Goal: Task Accomplishment & Management: Complete application form

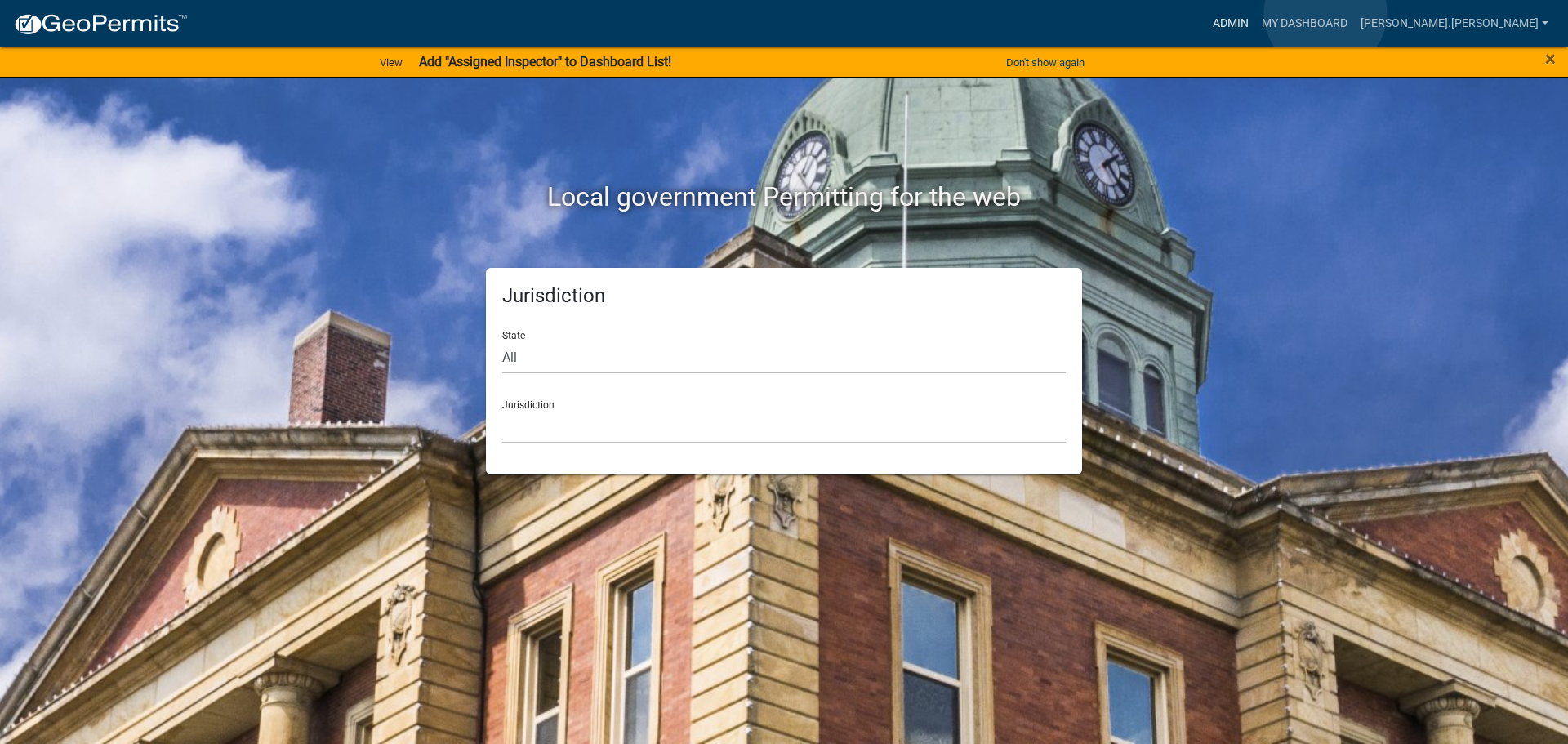
click at [1255, 13] on link "Admin" at bounding box center [1230, 23] width 49 height 31
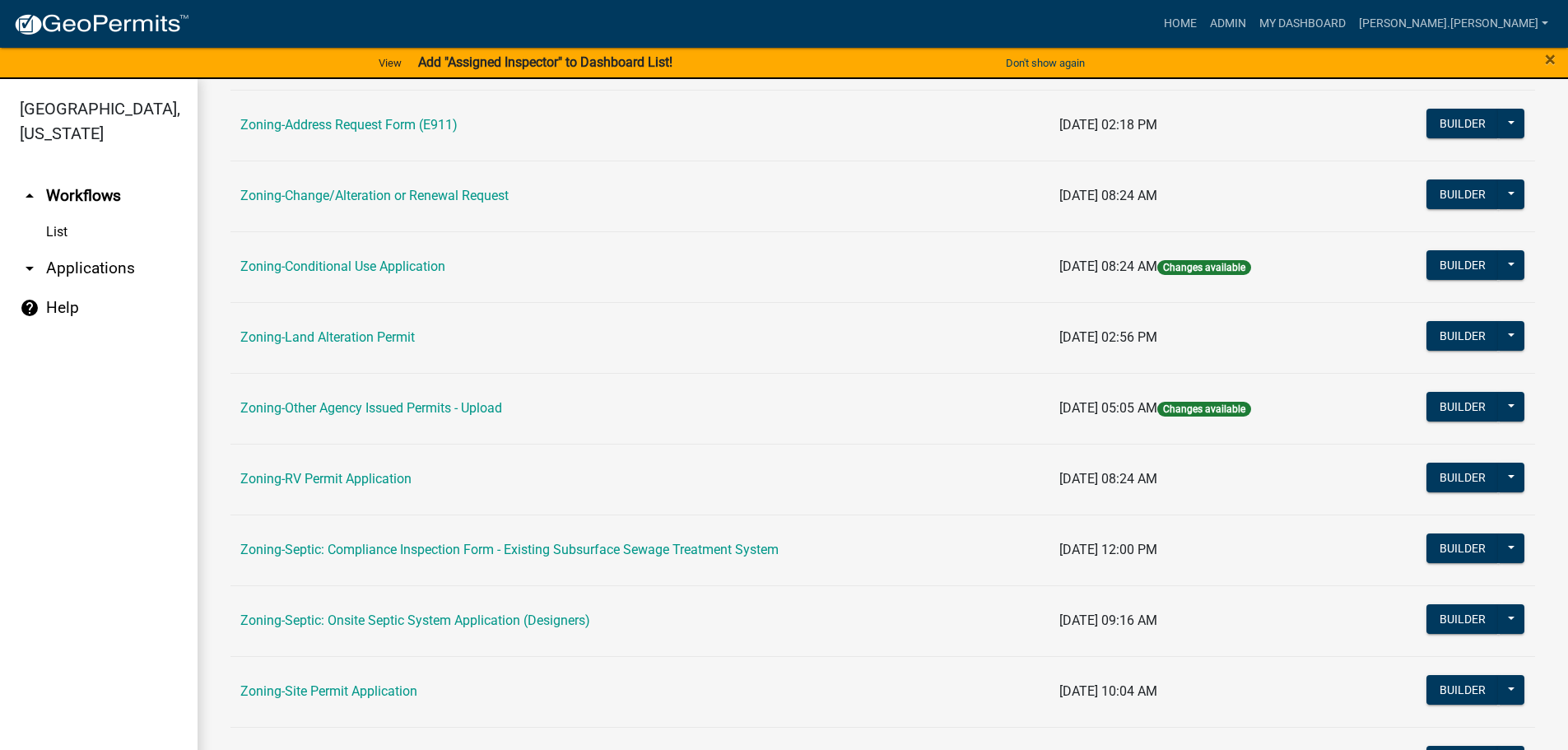
scroll to position [412, 0]
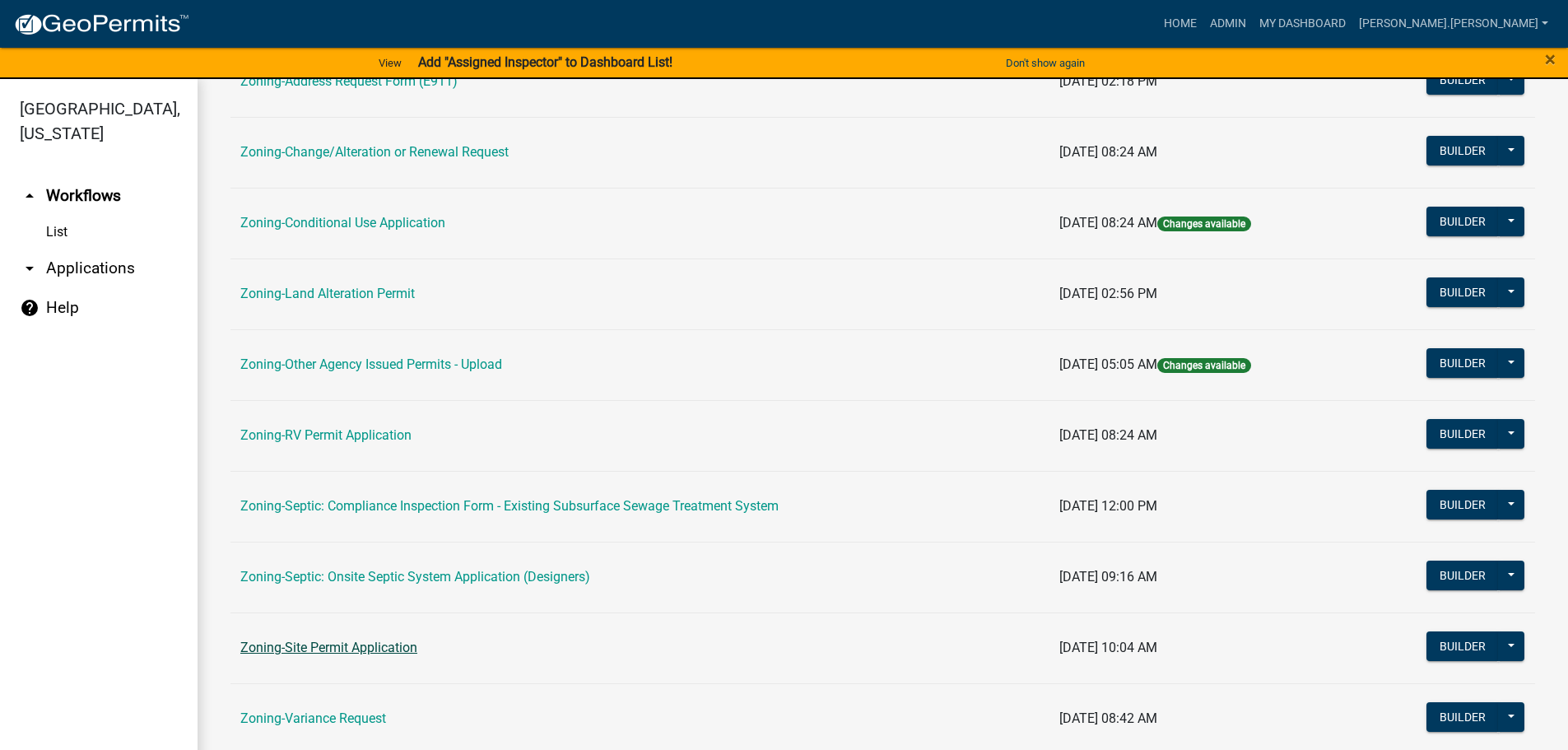
click at [402, 653] on link "Zoning-Site Permit Application" at bounding box center [328, 647] width 177 height 16
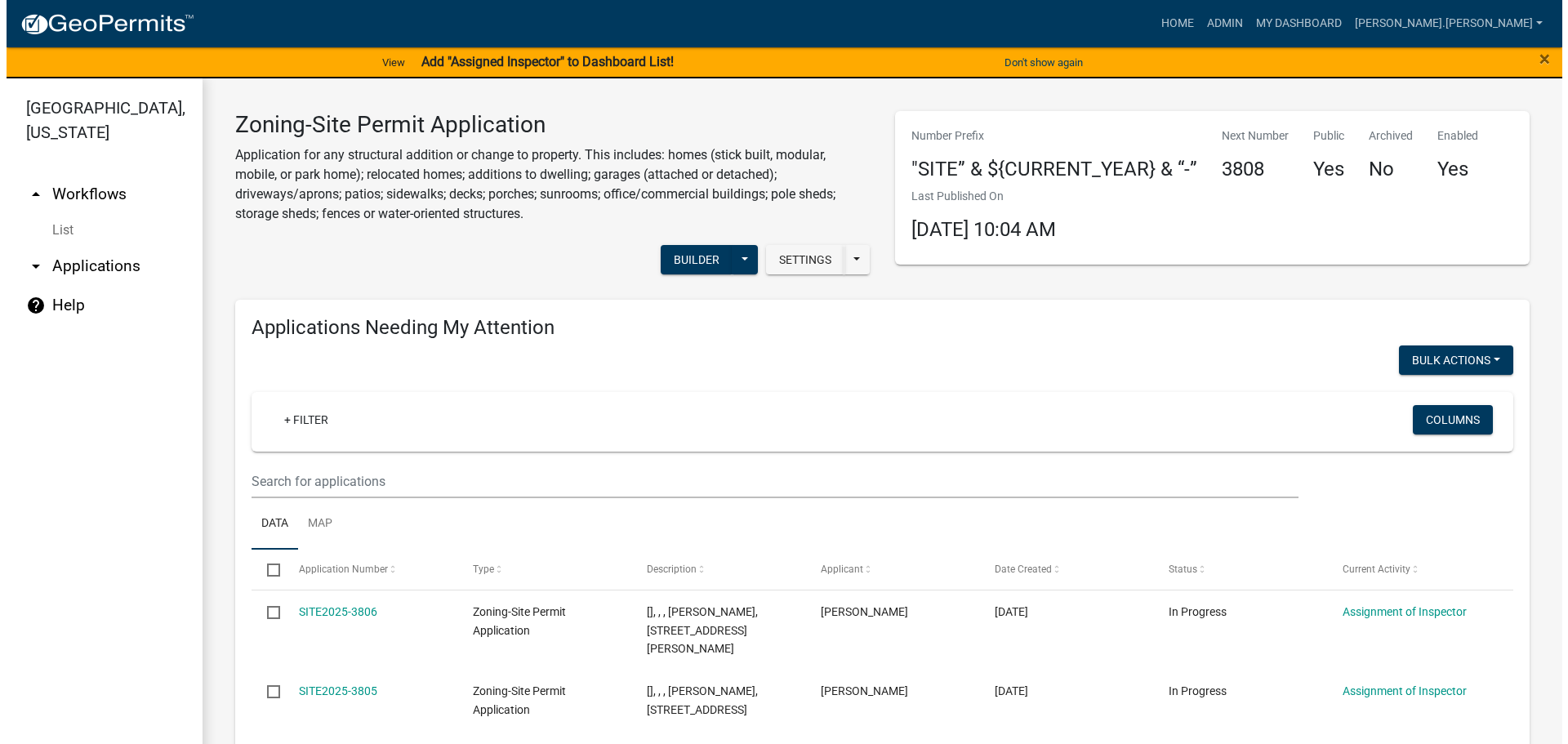
scroll to position [327, 0]
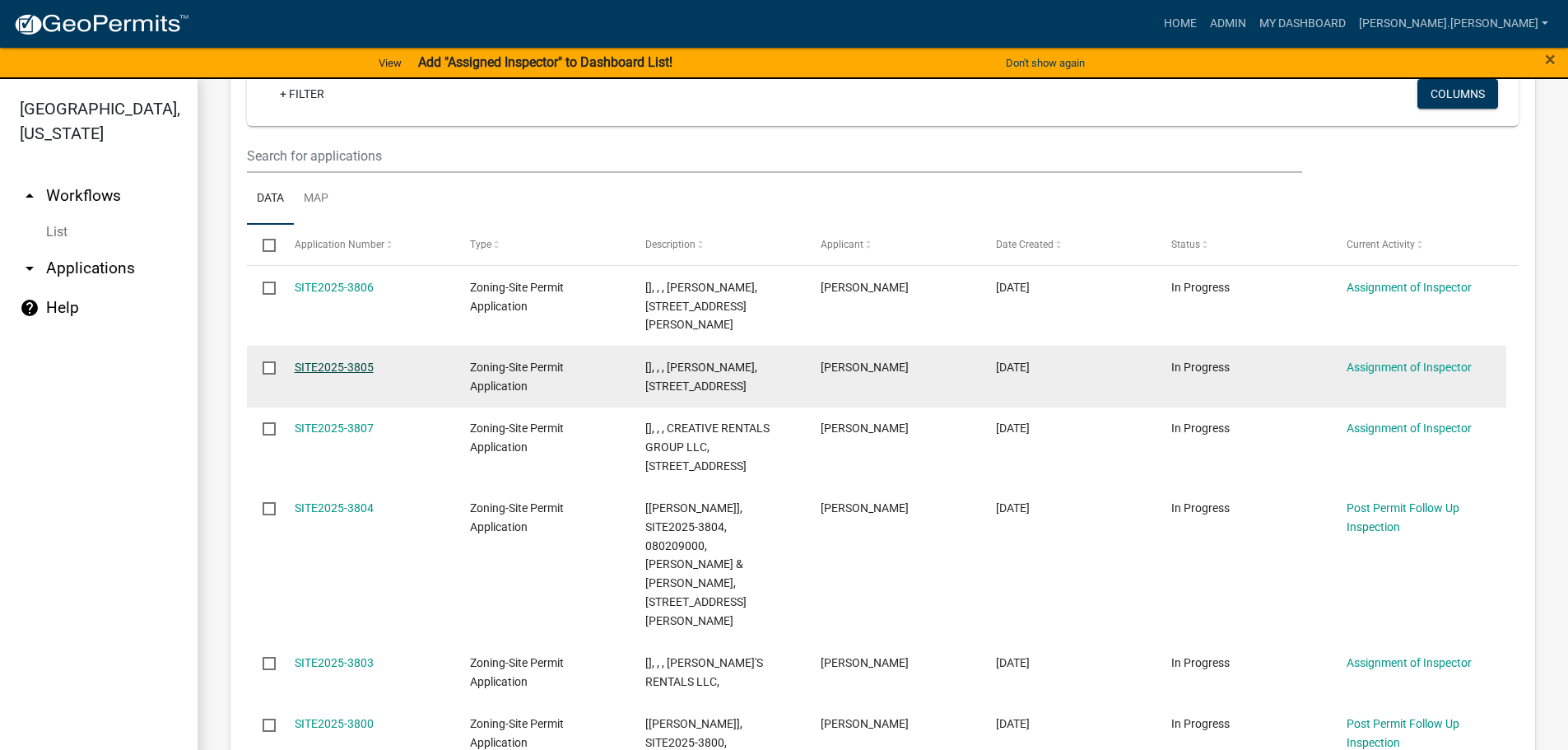
click at [344, 360] on link "SITE2025-3805" at bounding box center [333, 367] width 79 height 14
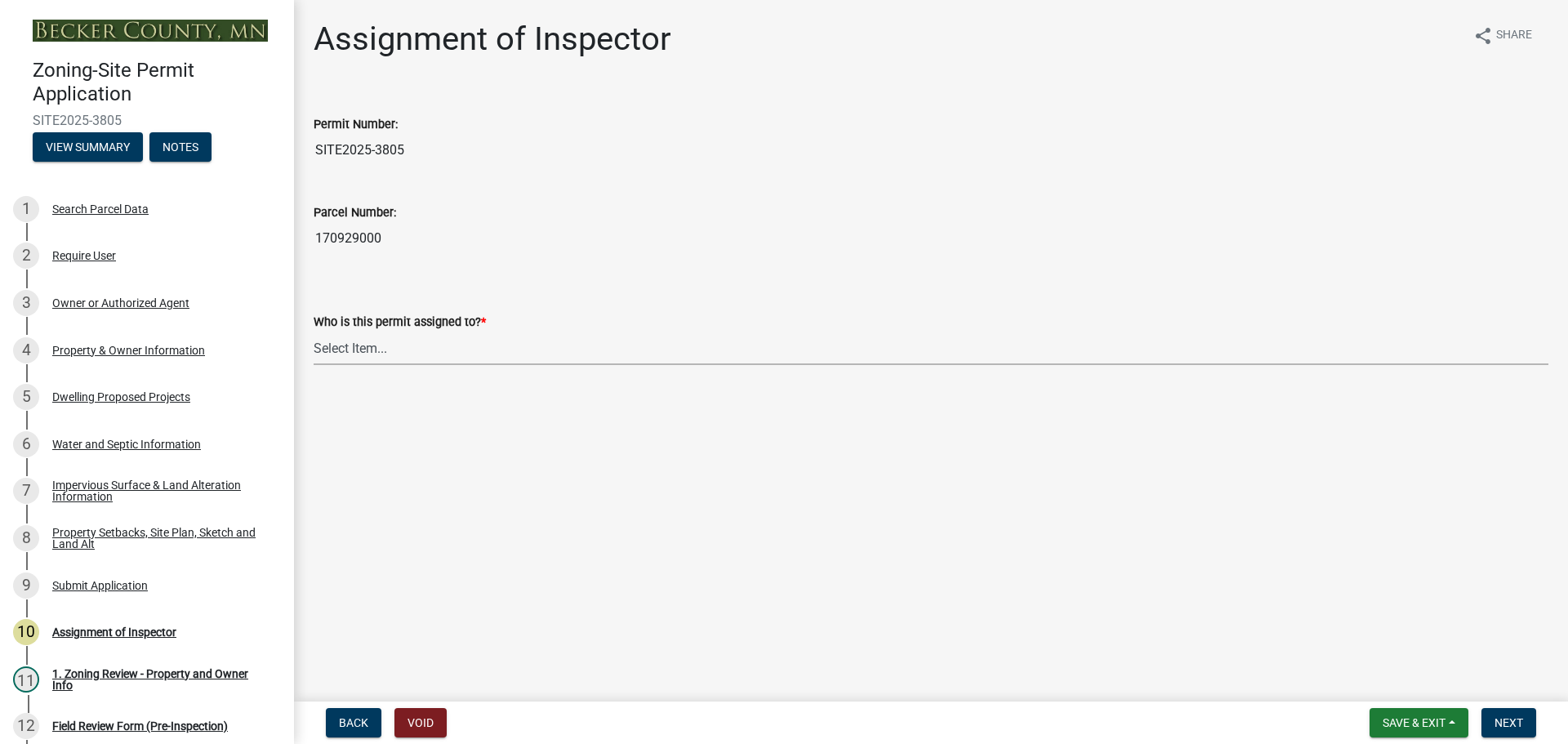
click at [352, 346] on select "Select Item... [PERSON_NAME] [PERSON_NAME] [PERSON_NAME] [PERSON_NAME] [PERSON_…" at bounding box center [930, 348] width 1235 height 34
click at [313, 332] on select "Select Item... [PERSON_NAME] [PERSON_NAME] [PERSON_NAME] [PERSON_NAME] [PERSON_…" at bounding box center [930, 348] width 1235 height 34
select select "c0b6e50c-983d-48c1-a910-e8bd43c13b77"
click at [1516, 717] on span "Next" at bounding box center [1509, 723] width 29 height 13
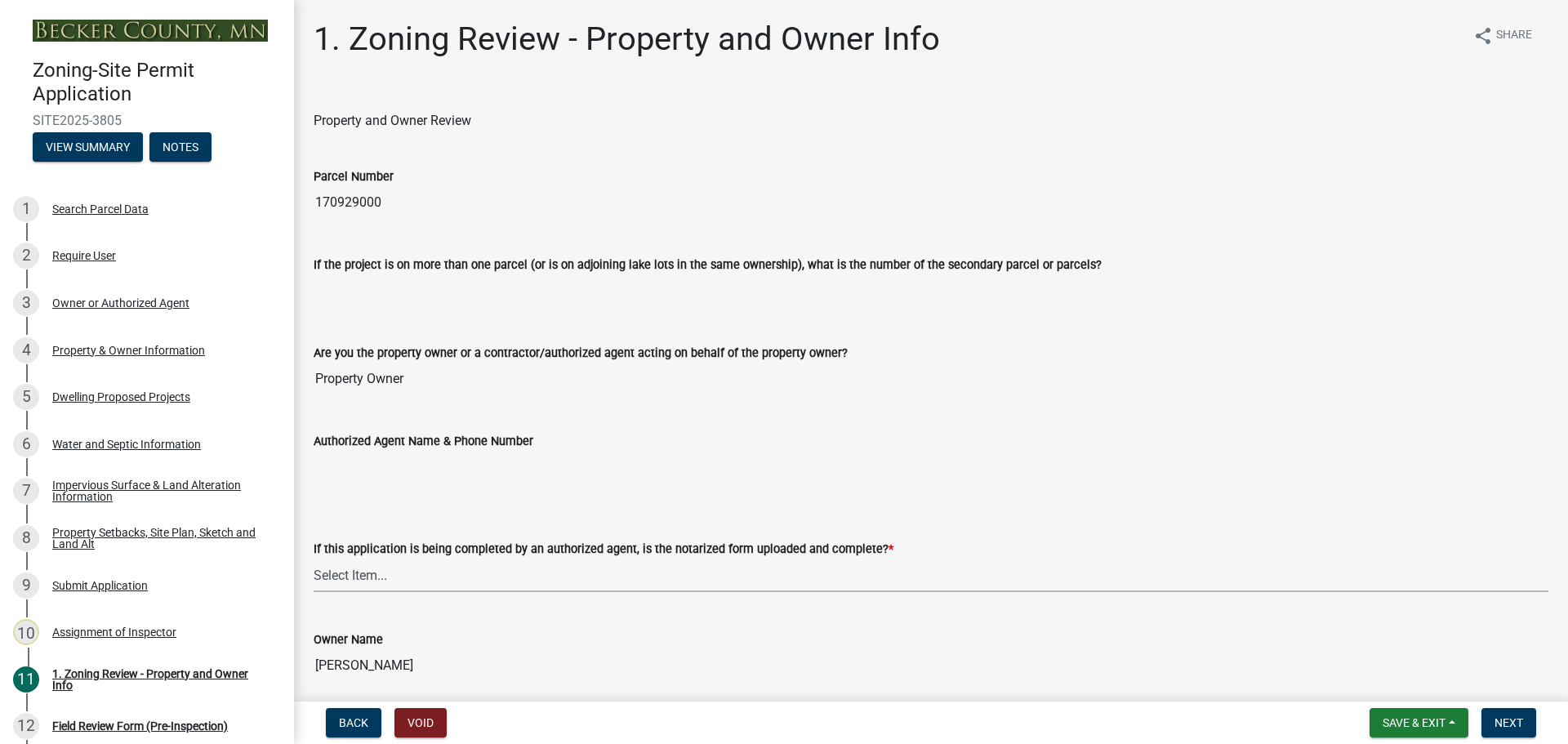
click at [718, 570] on select "Select Item... Yes No N/A" at bounding box center [930, 575] width 1235 height 34
click at [313, 559] on select "Select Item... Yes No N/A" at bounding box center [930, 575] width 1235 height 34
select select "b279cdb4-a9c7-4e65-a8bd-797316f5be14"
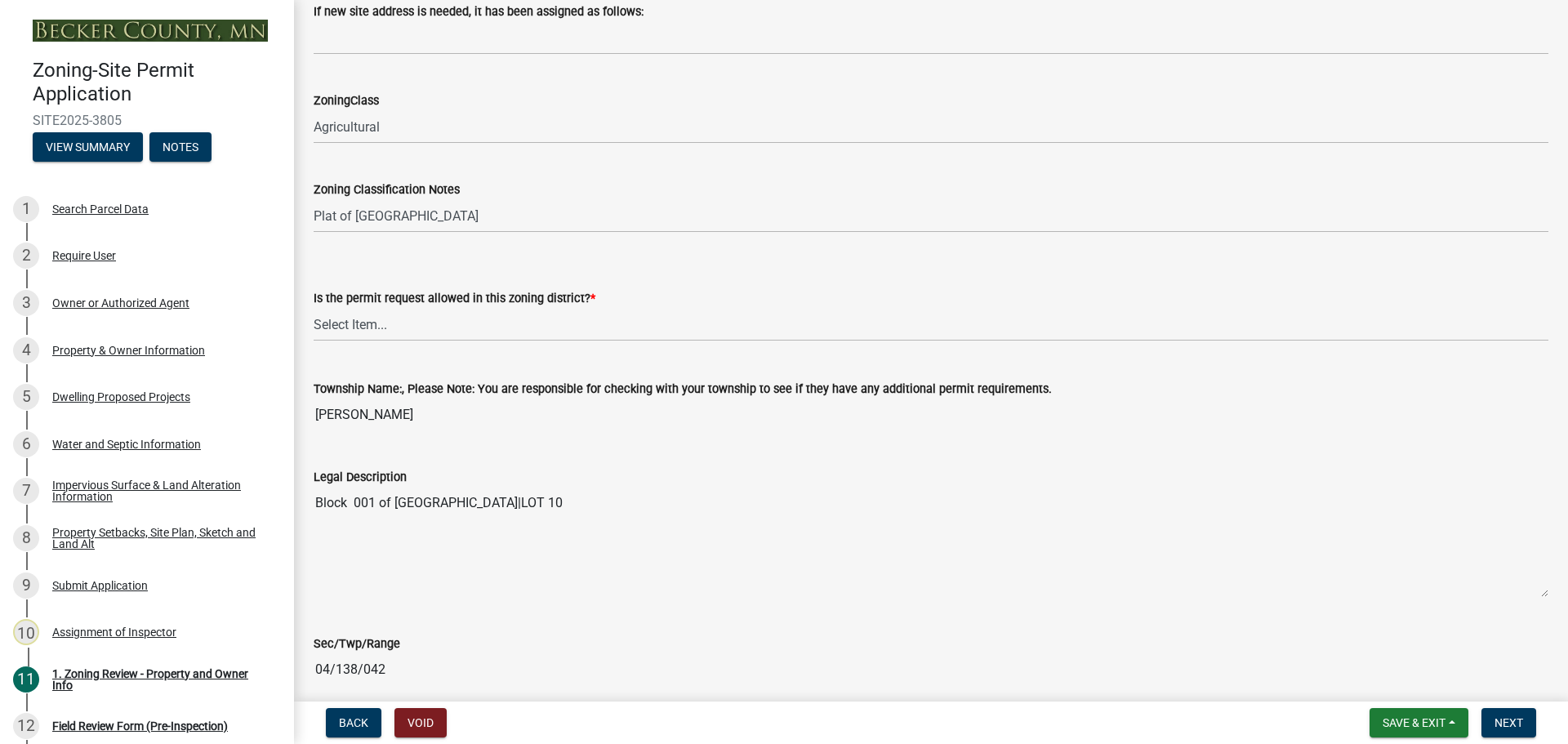
scroll to position [1061, 0]
click at [397, 318] on select "Select Item... Yes No" at bounding box center [930, 323] width 1235 height 34
click at [313, 306] on select "Select Item... Yes No" at bounding box center [930, 323] width 1235 height 34
select select "b4f32c46-6248-4748-b47c-fa4933858724"
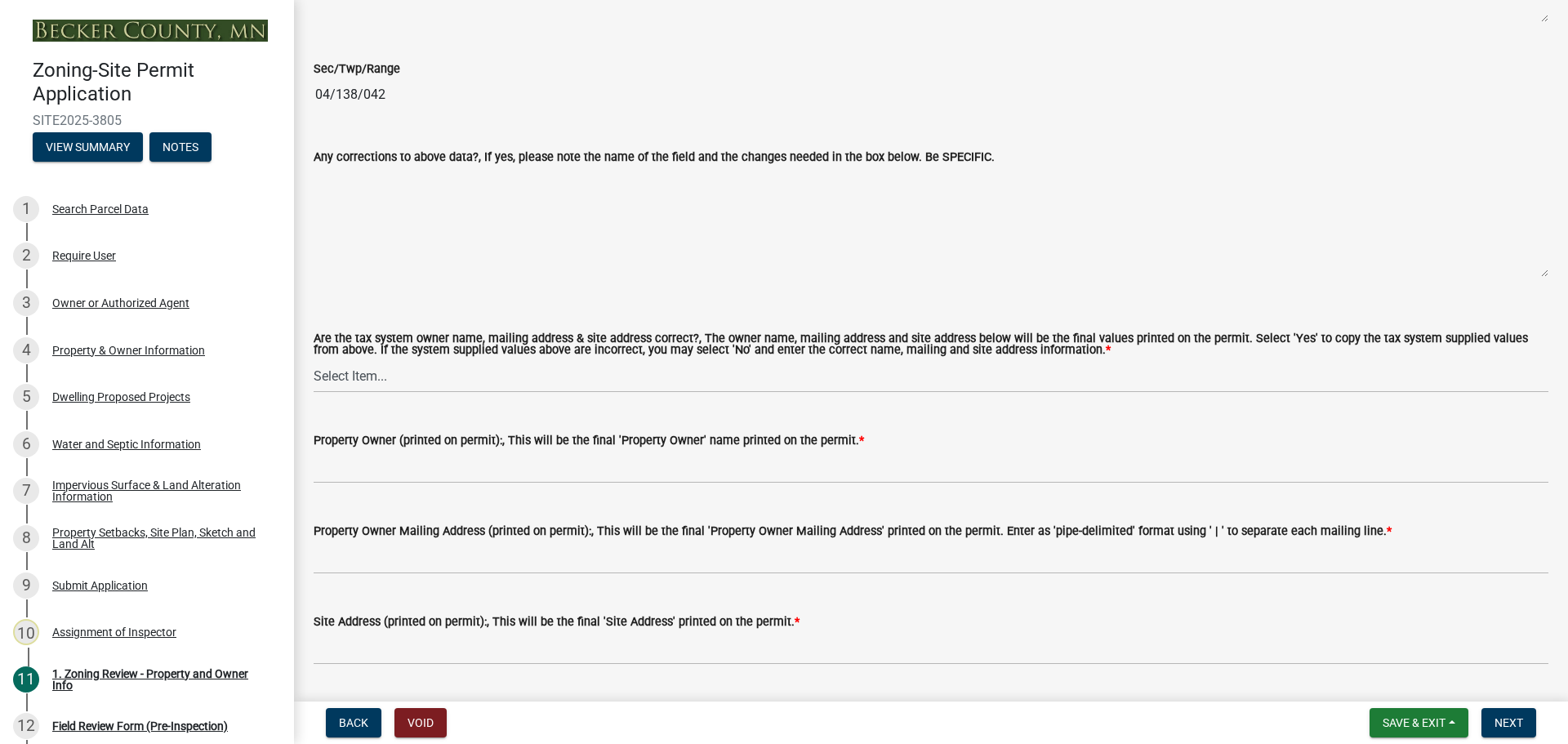
scroll to position [1714, 0]
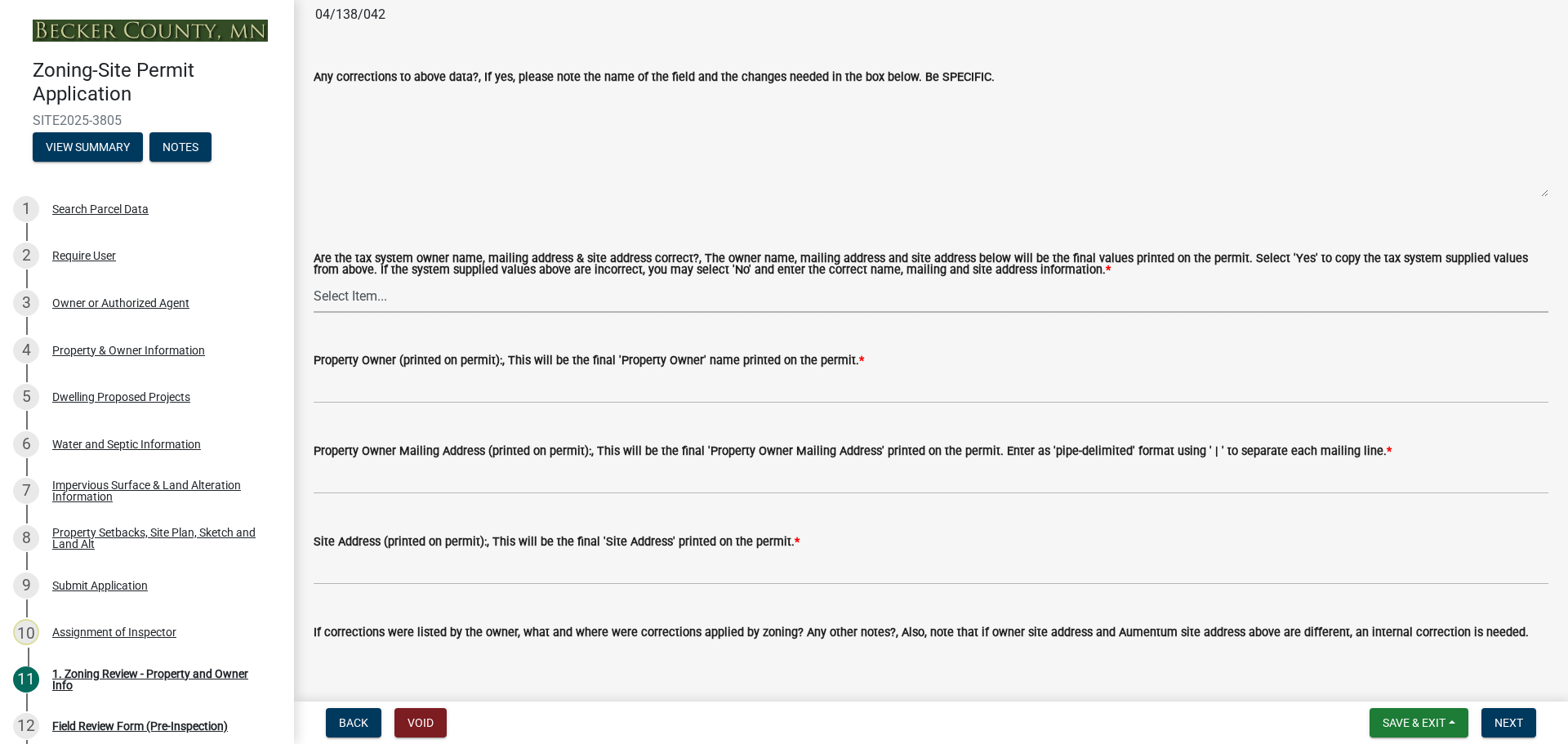
click at [406, 293] on select "Select Item... Yes No" at bounding box center [930, 296] width 1235 height 34
click at [313, 280] on select "Select Item... Yes No" at bounding box center [930, 296] width 1235 height 34
select select "ab6c2257-4786-48e5-86d0-1194833f57c8"
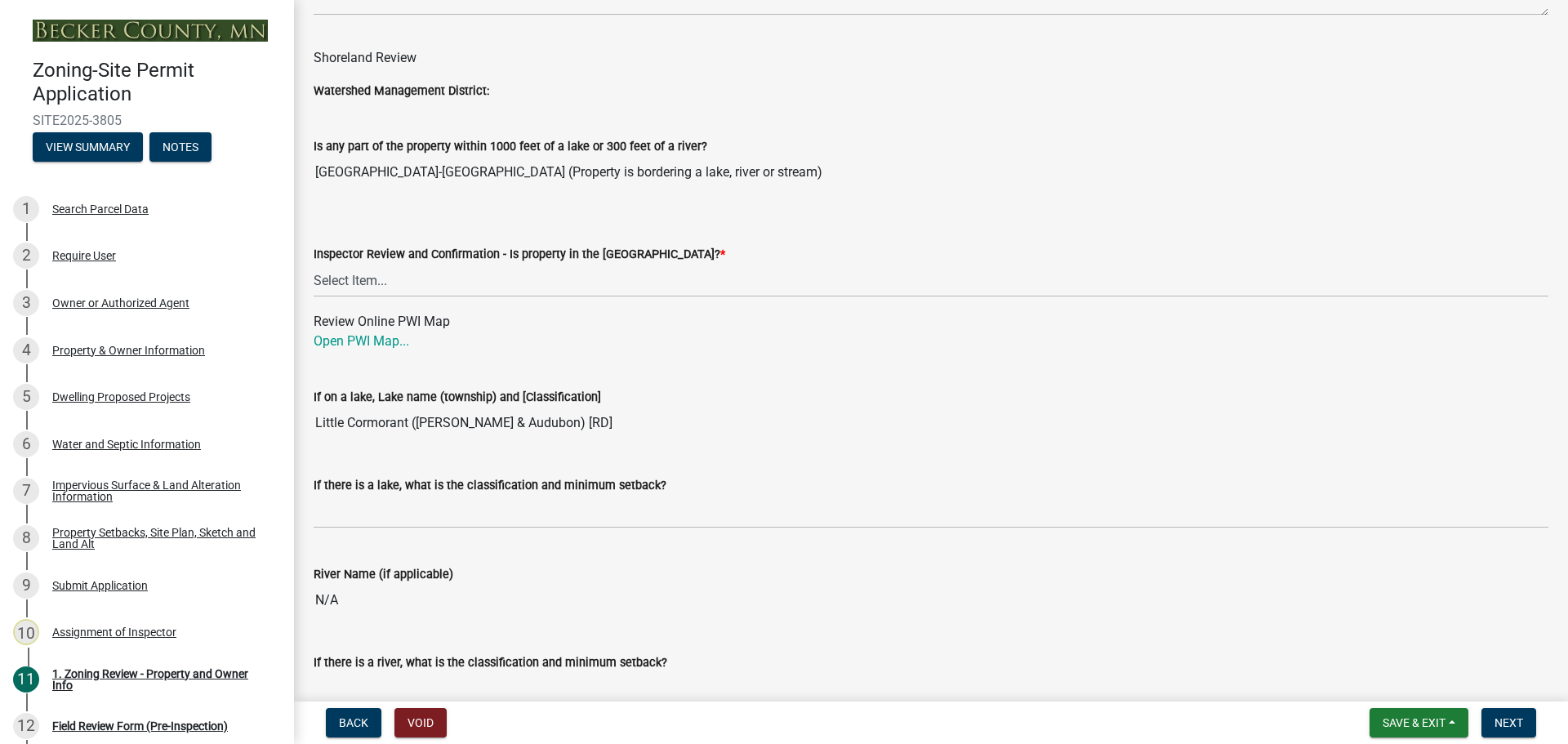
scroll to position [2532, 0]
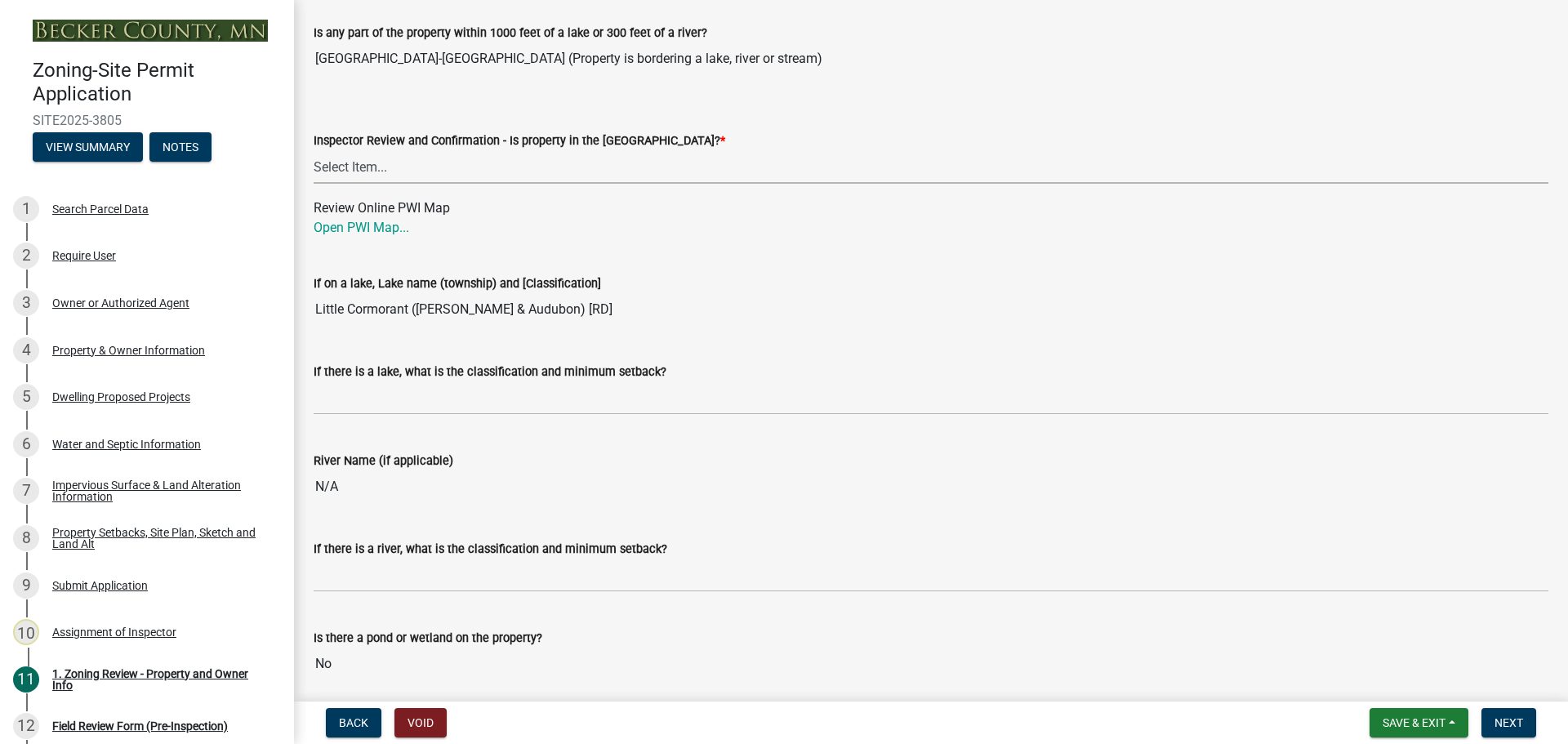
click at [393, 170] on select "Select Item... Within [GEOGRAPHIC_DATA] (SD) Not in [GEOGRAPHIC_DATA] (NOTSL)" at bounding box center [930, 167] width 1235 height 34
click at [313, 151] on select "Select Item... Within [GEOGRAPHIC_DATA] (SD) Not in [GEOGRAPHIC_DATA] (NOTSL)" at bounding box center [930, 167] width 1235 height 34
select select "de99b201-fb85-4000-88f5-6f49f4ff2101"
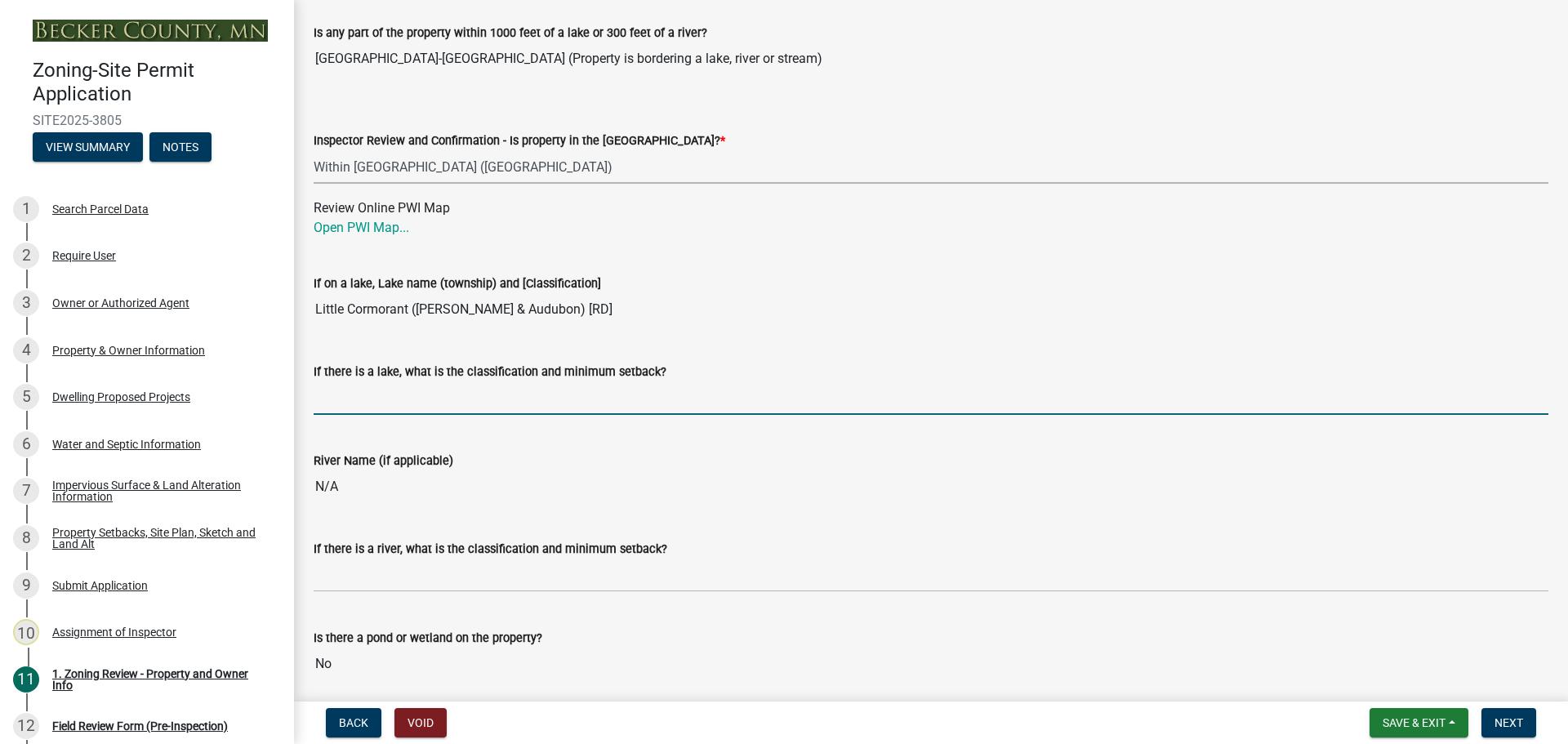
click at [427, 398] on input "If there is a lake, what is the classification and minimum setback?" at bounding box center [930, 398] width 1235 height 34
type input "RD100"
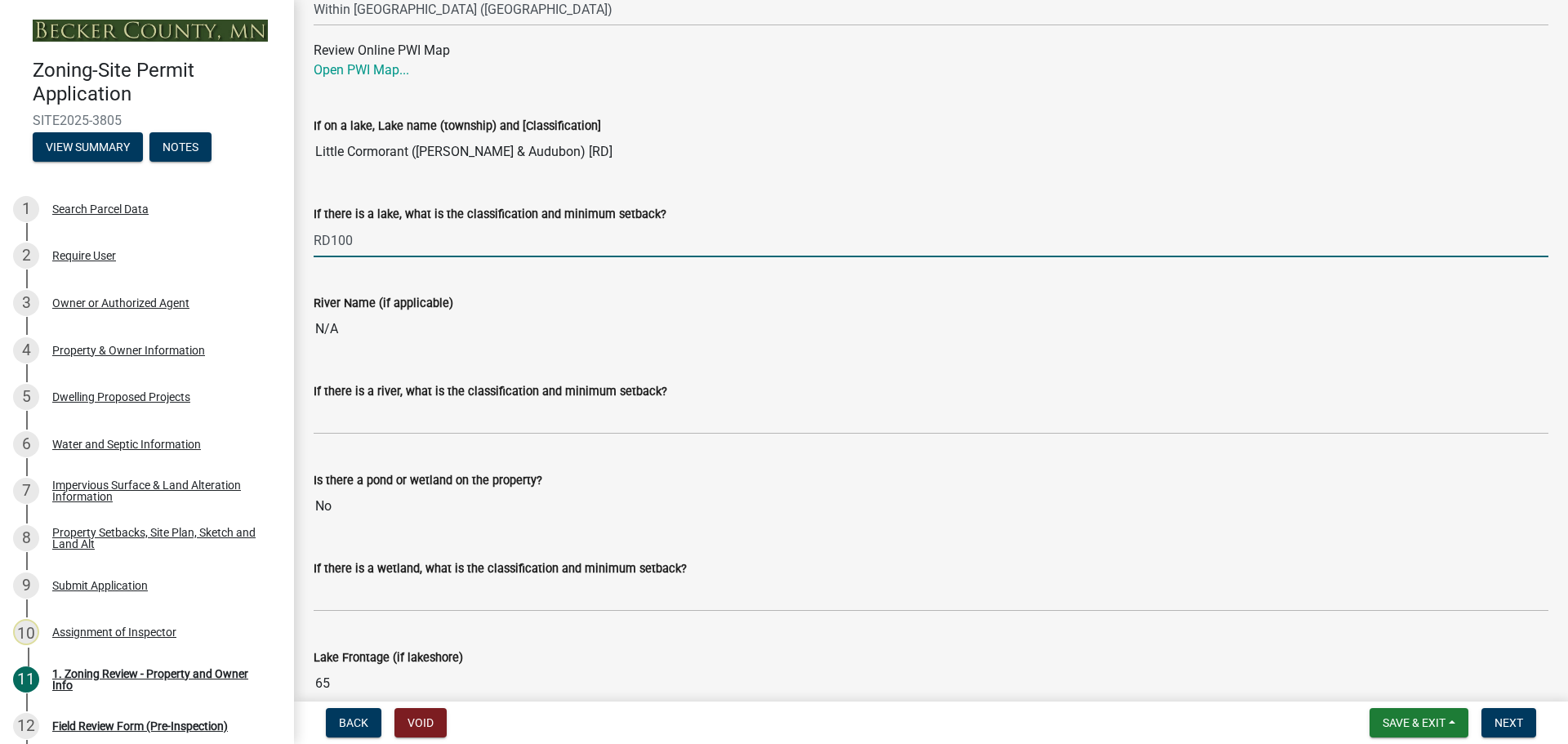
scroll to position [2695, 0]
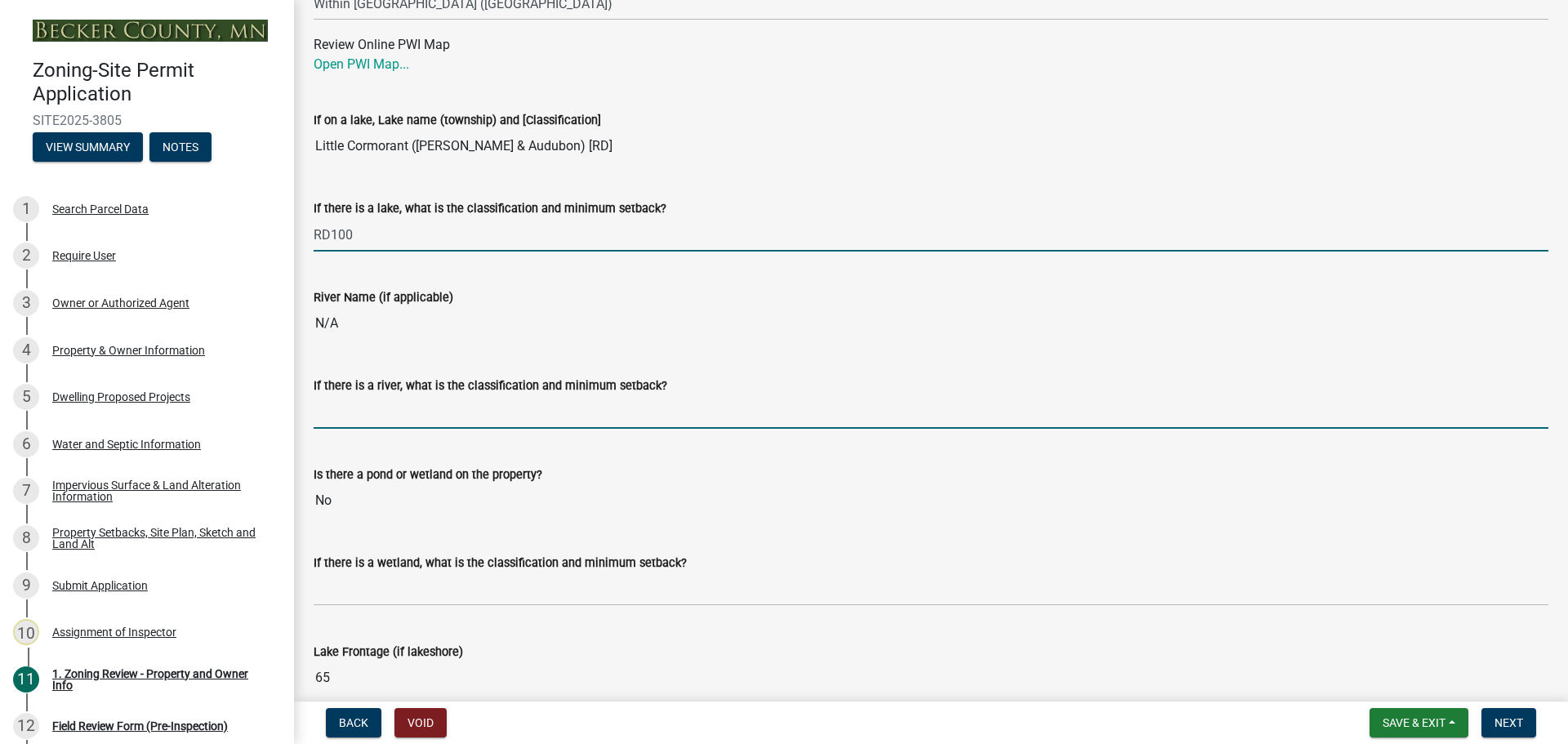
click at [424, 410] on input "If there is a river, what is the classification and minimum setback?" at bounding box center [930, 412] width 1235 height 34
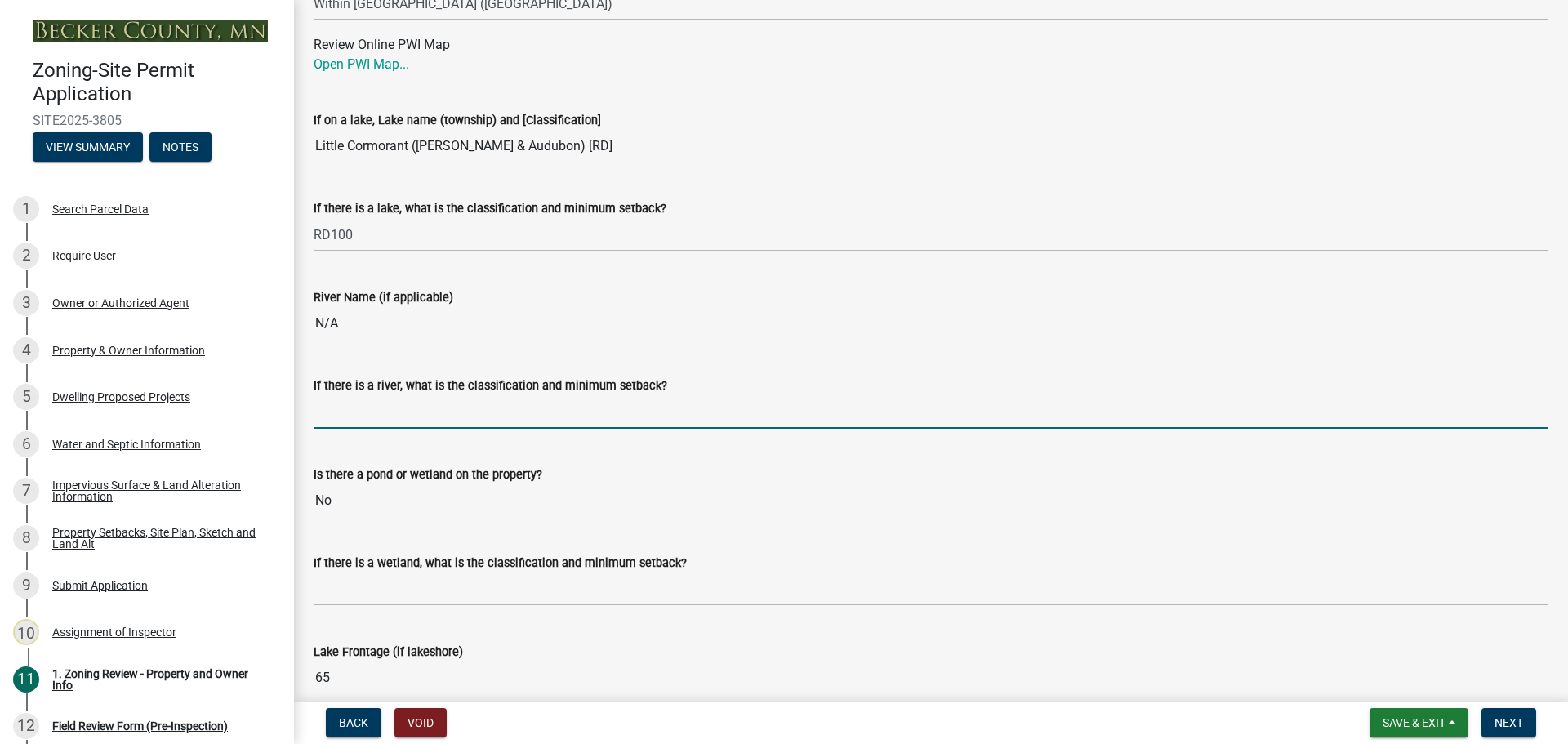
type input "N/A"
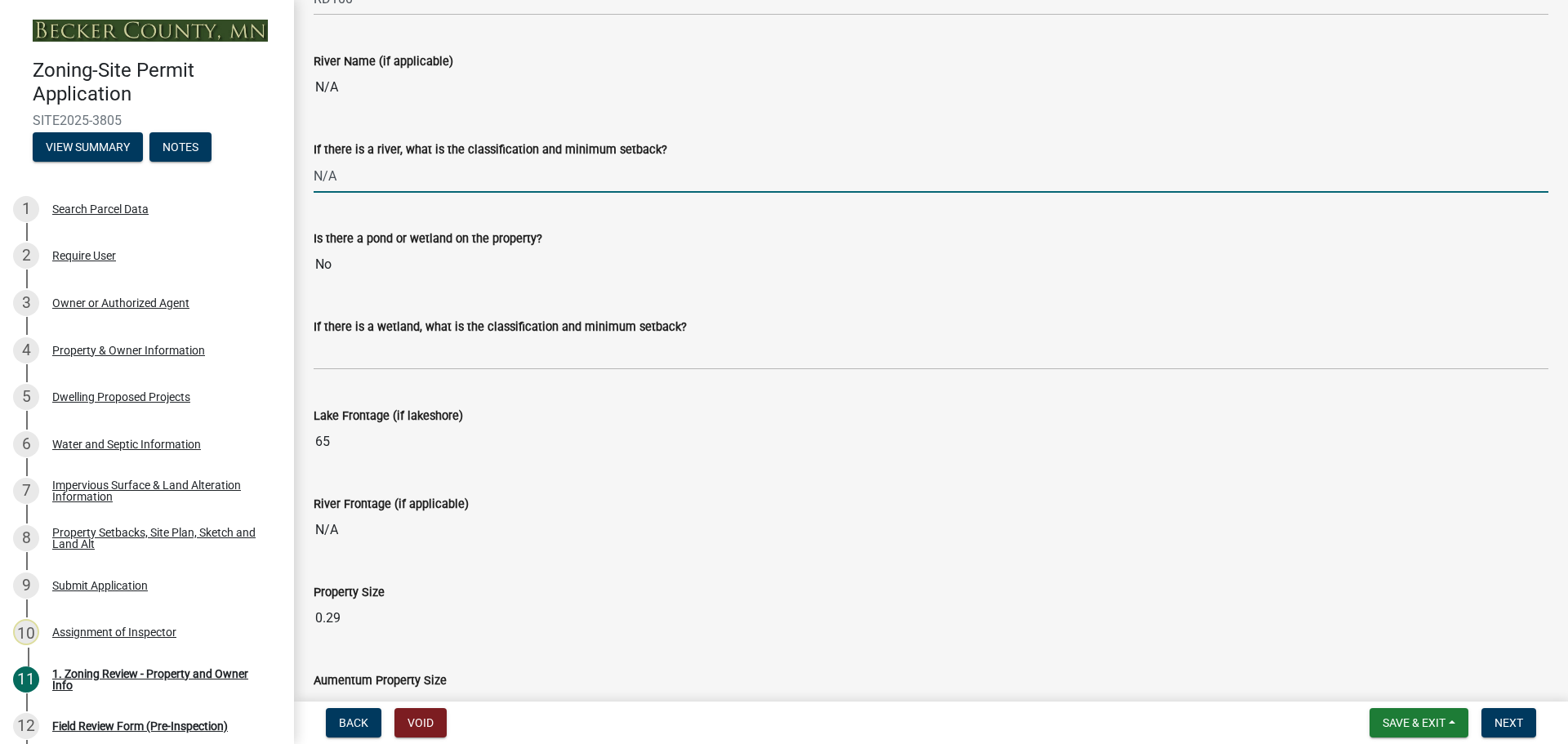
scroll to position [2939, 0]
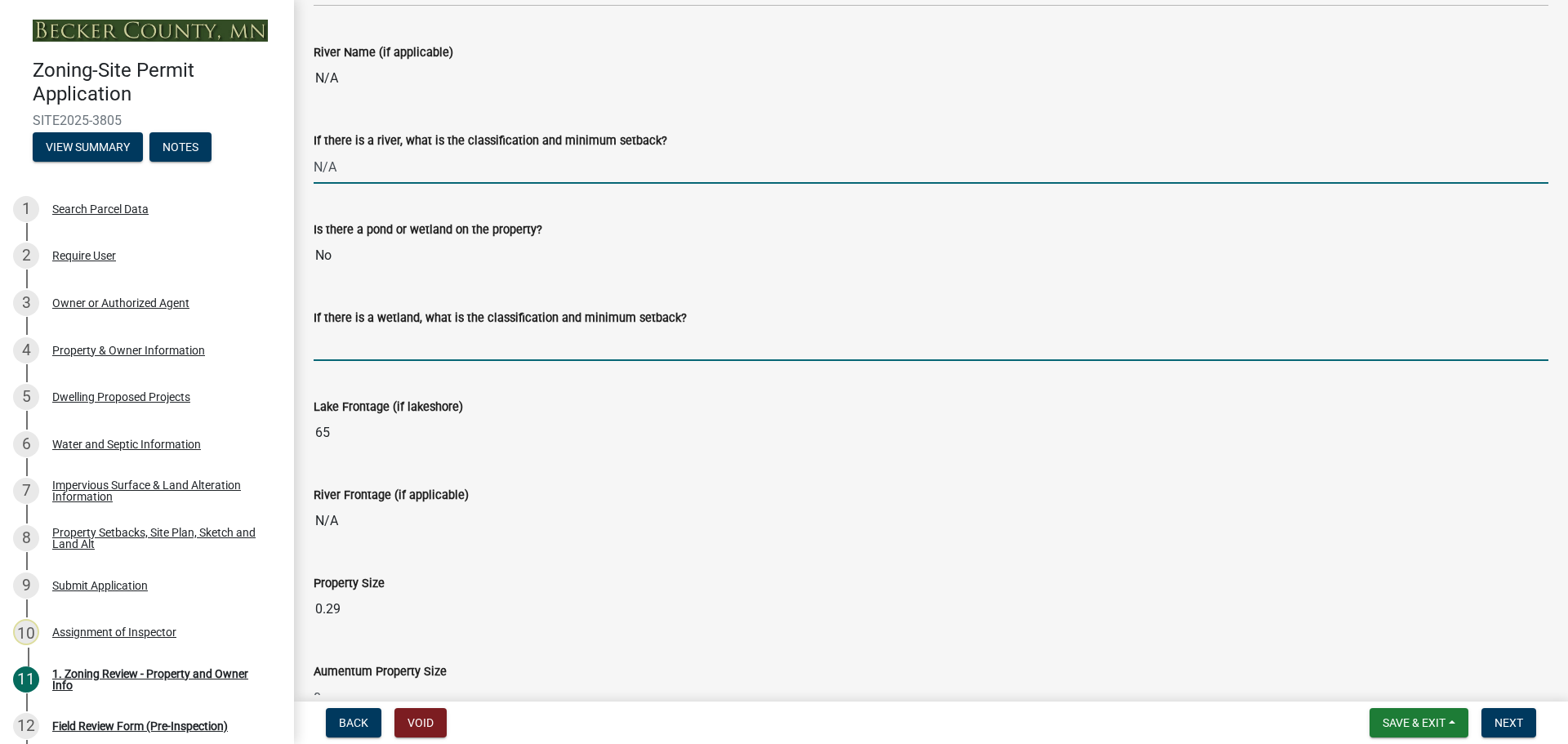
click at [386, 340] on input "If there is a wetland, what is the classification and minimum setback?" at bounding box center [930, 344] width 1235 height 34
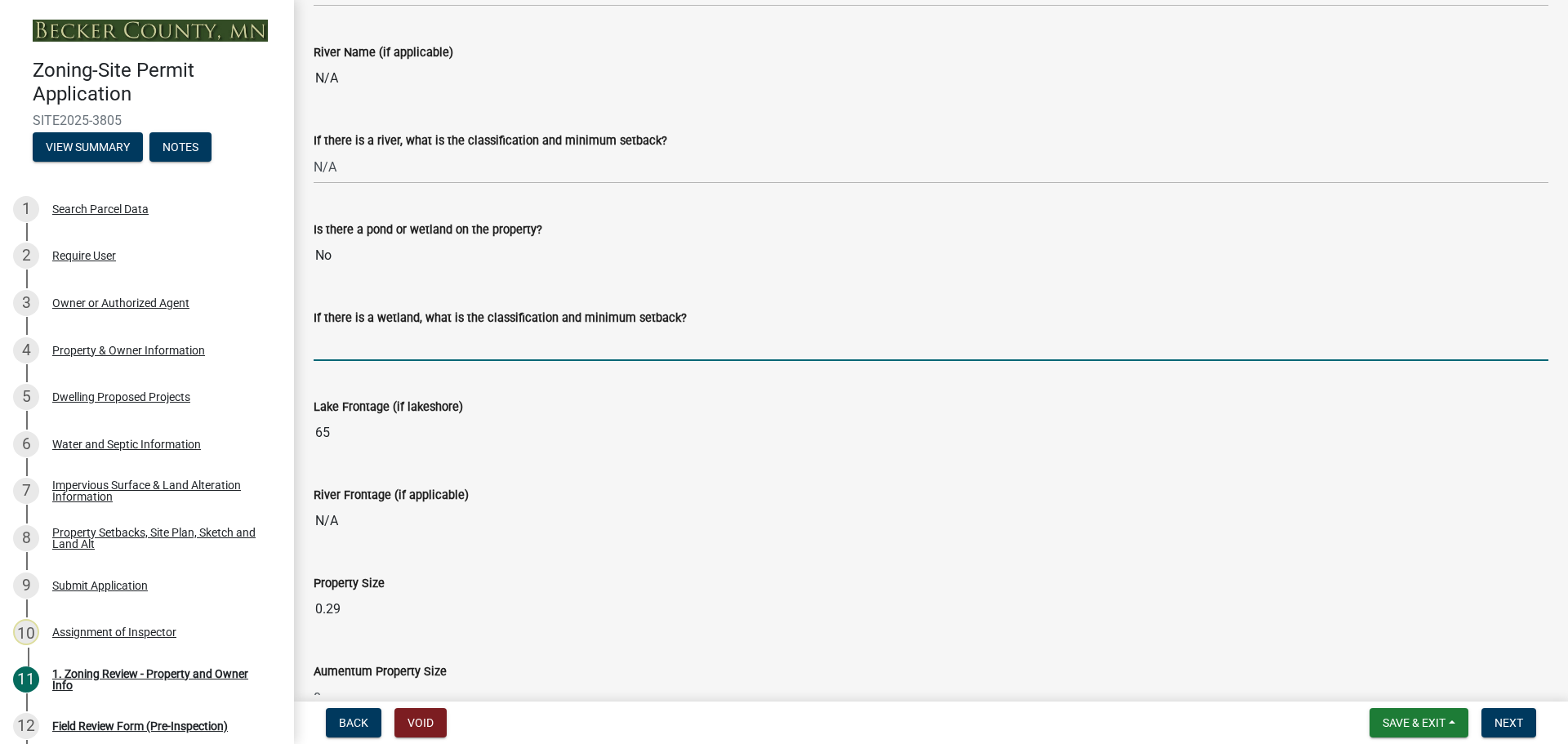
type input "N/A"
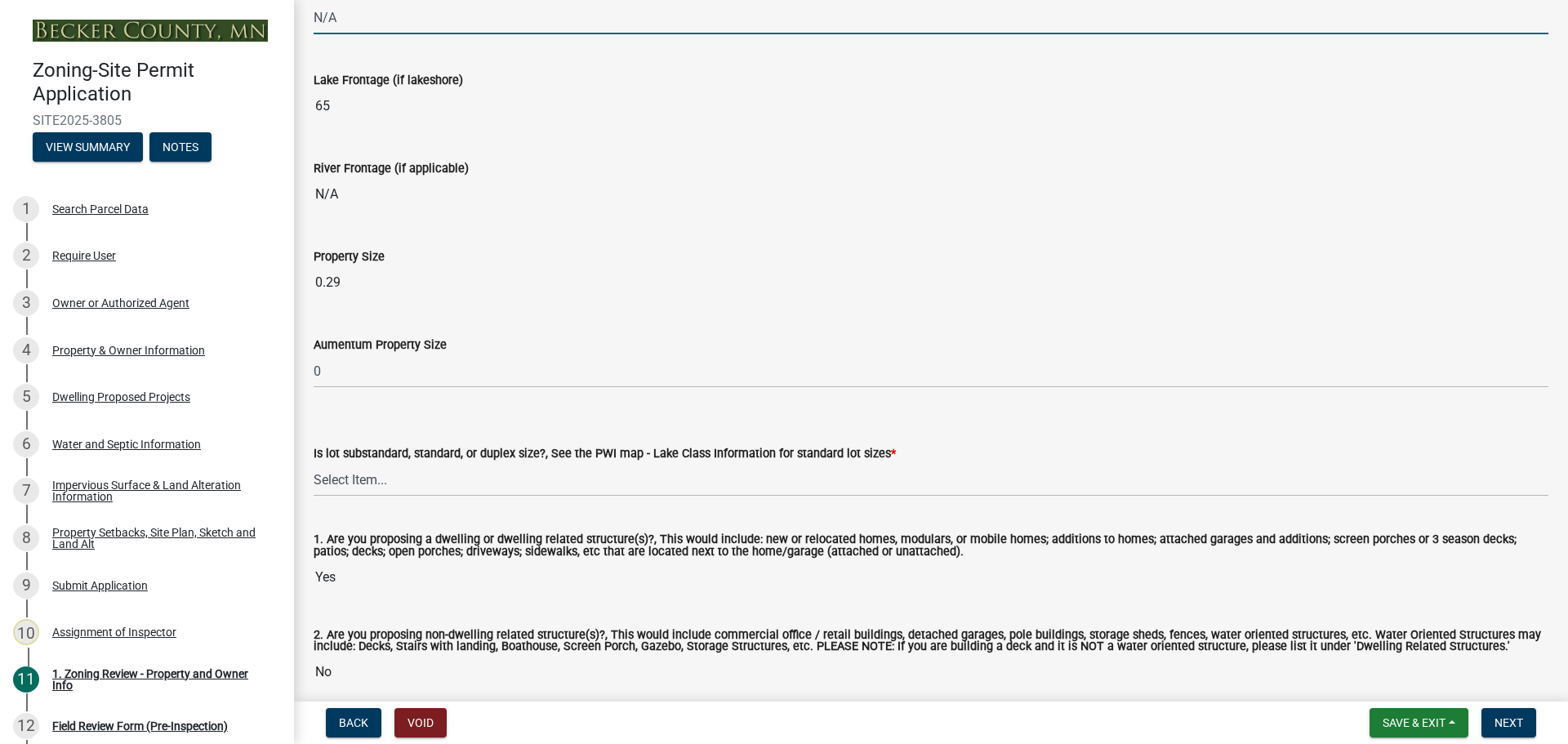
scroll to position [3339, 0]
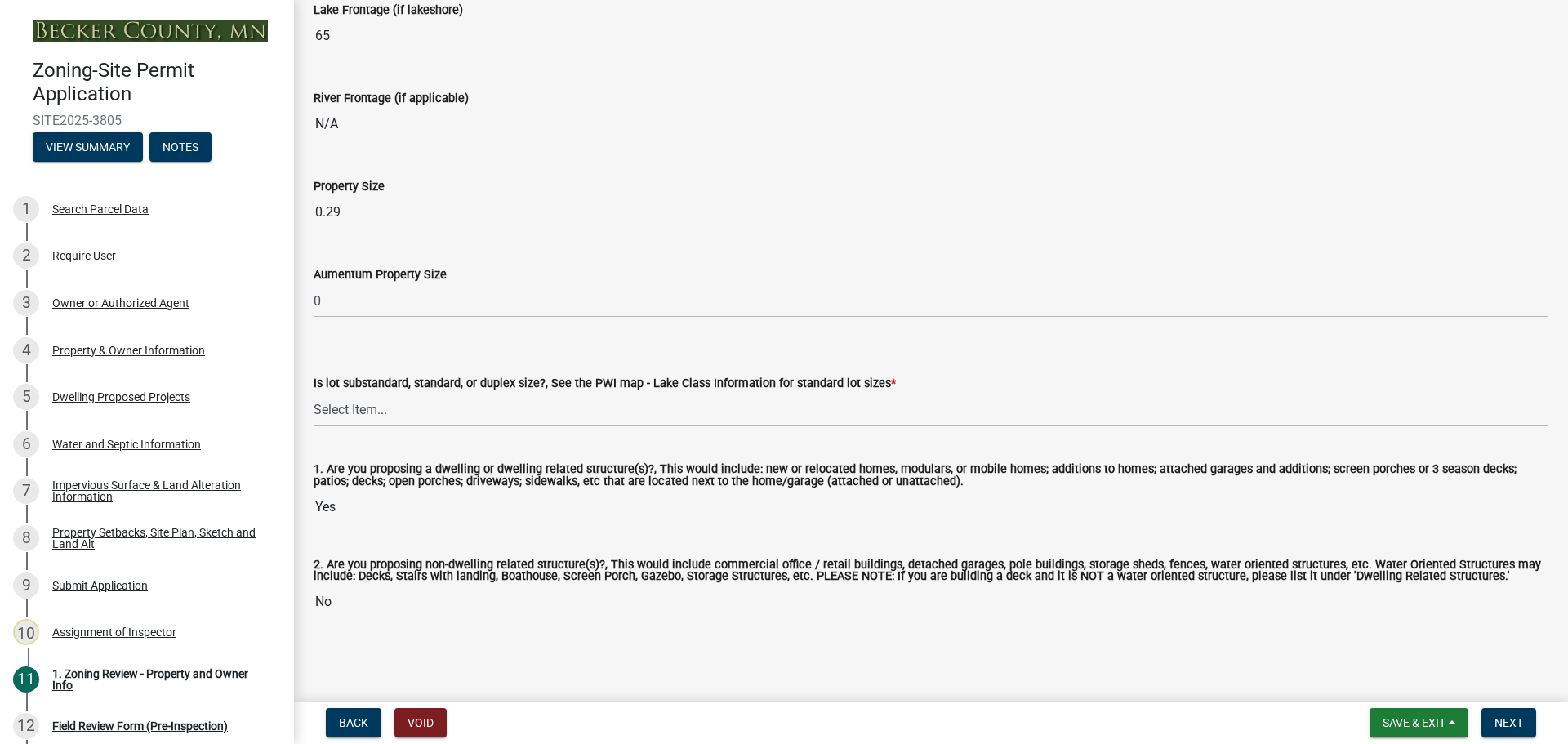
click at [413, 398] on select "Select Item... Non-Riparian and not back lot Substandard Non-Riparian Backlot S…" at bounding box center [930, 410] width 1235 height 34
click at [313, 393] on select "Select Item... Non-Riparian and not back lot Substandard Non-Riparian Backlot S…" at bounding box center [930, 410] width 1235 height 34
select select "8127fafe-56e8-4ce3-b1f8-70ab85aed4eb"
click at [1505, 724] on span "Next" at bounding box center [1509, 723] width 29 height 13
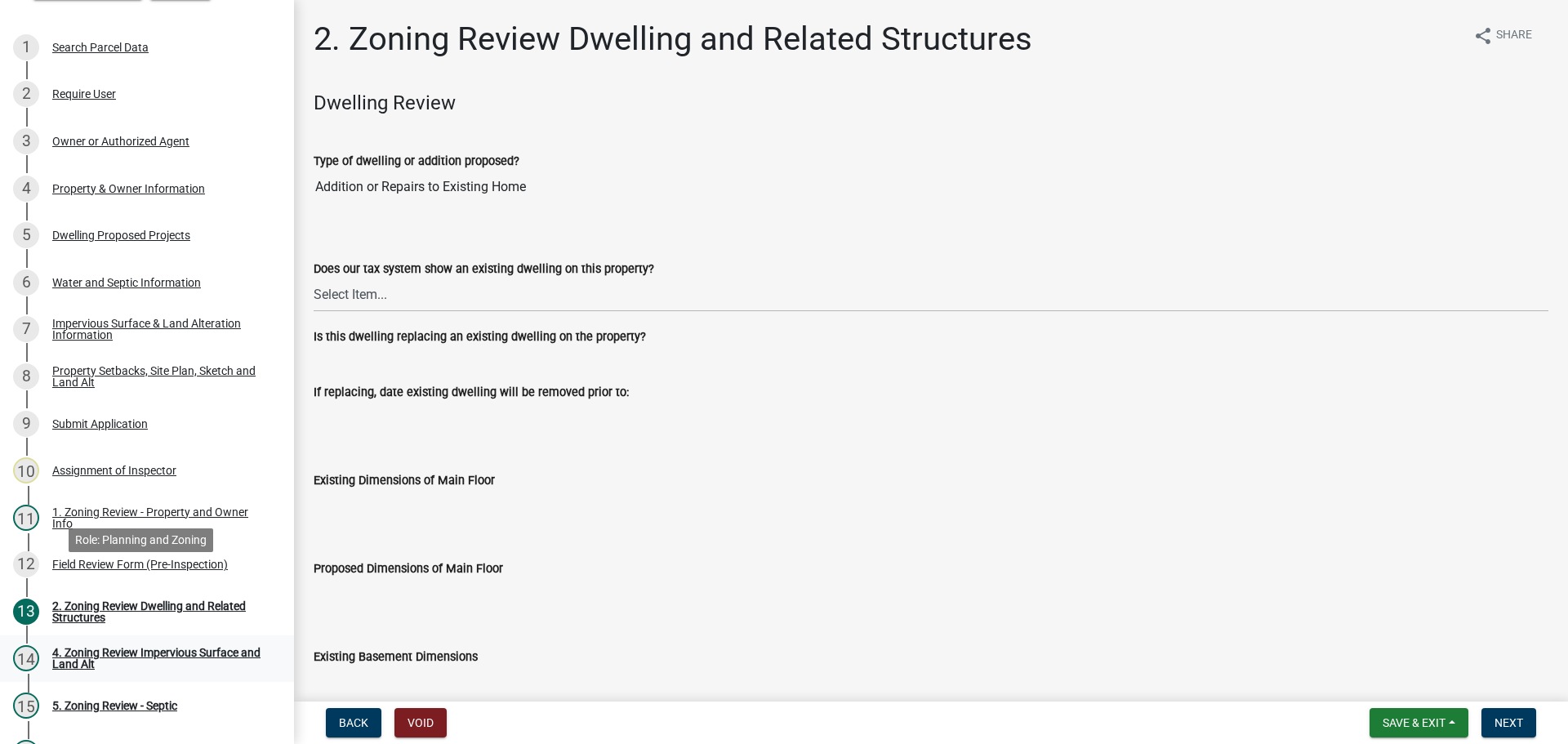
scroll to position [163, 0]
click at [142, 563] on div "Field Review Form (Pre-Inspection)" at bounding box center [140, 563] width 175 height 12
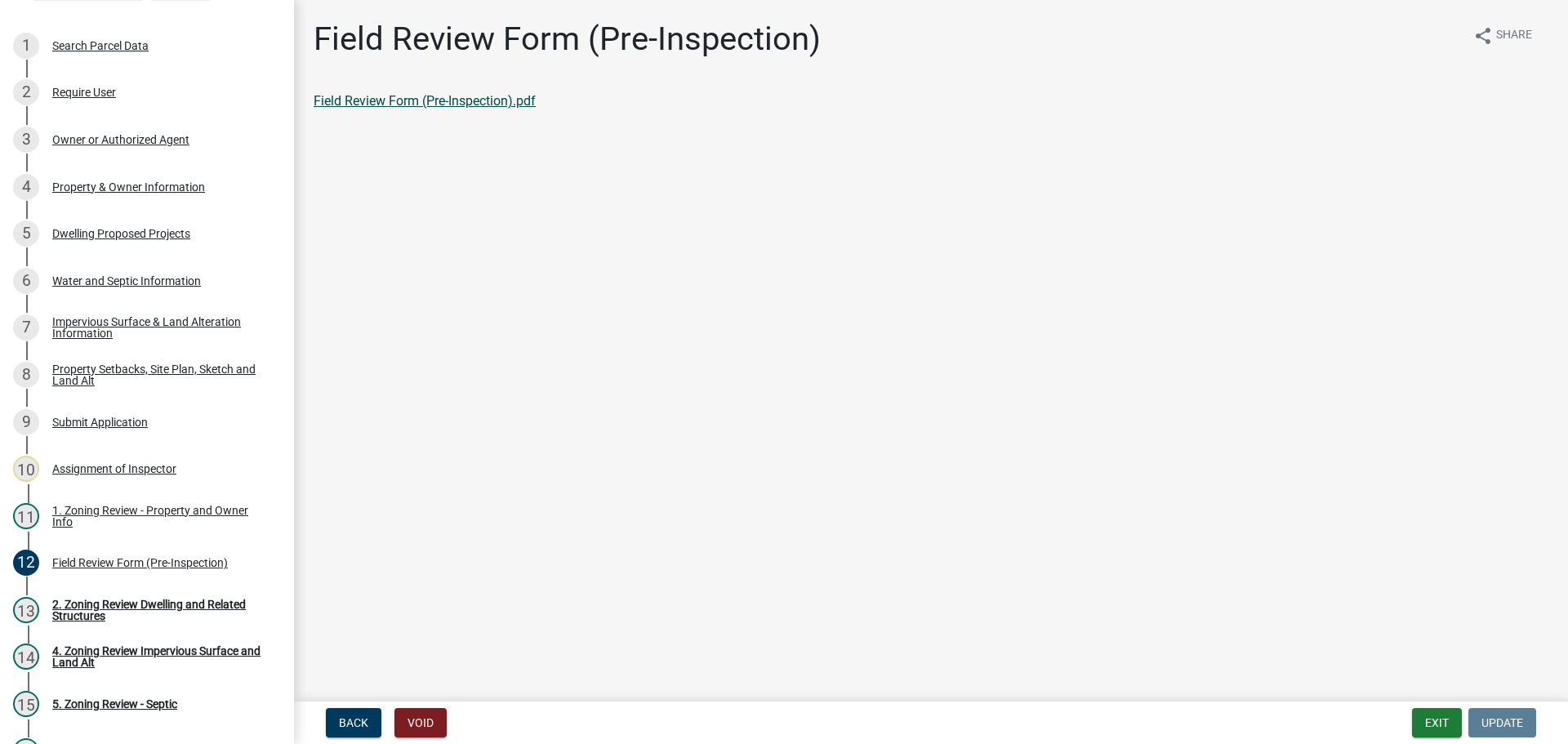
click at [511, 101] on link "Field Review Form (Pre-Inspection).pdf" at bounding box center [424, 101] width 222 height 15
